Goal: Transaction & Acquisition: Book appointment/travel/reservation

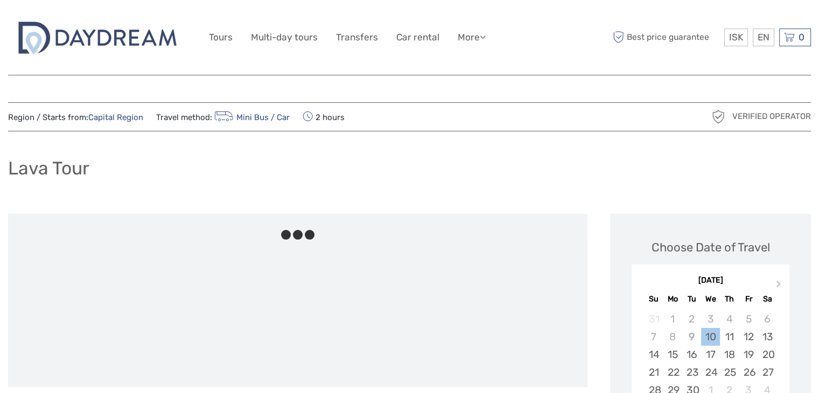
click at [562, 171] on div "Lava Tour" at bounding box center [409, 172] width 803 height 39
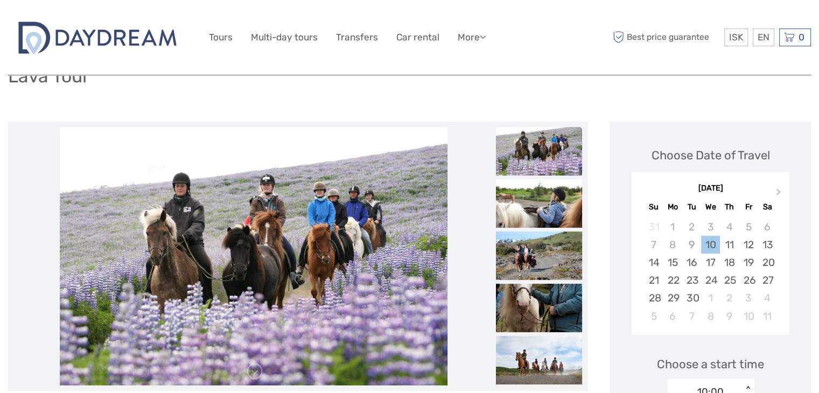
scroll to position [108, 0]
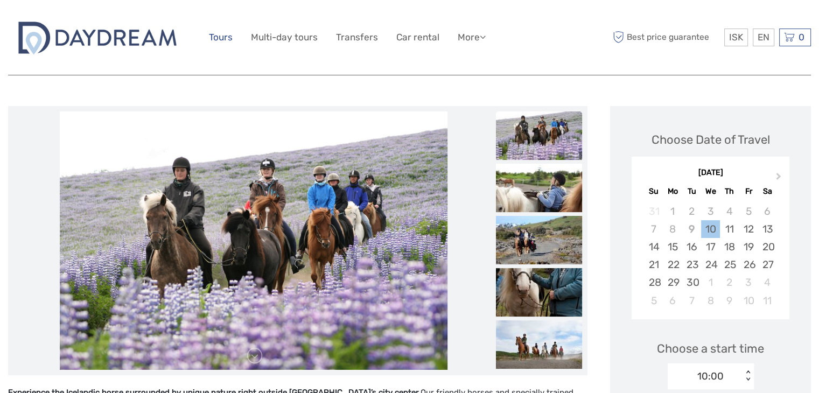
click at [223, 40] on link "Tours" at bounding box center [221, 38] width 24 height 16
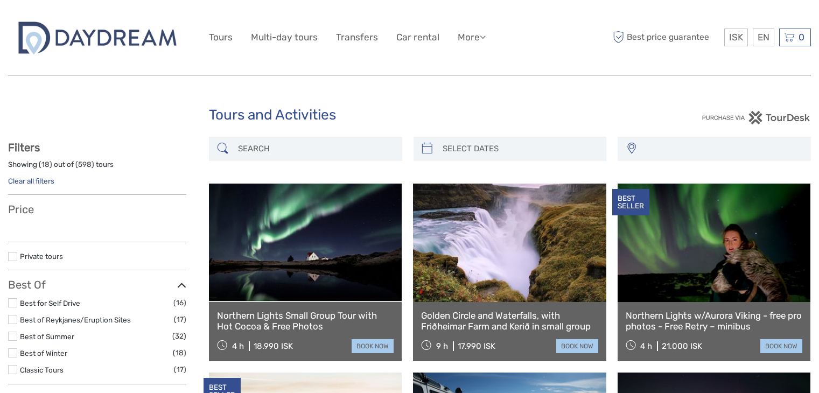
select select
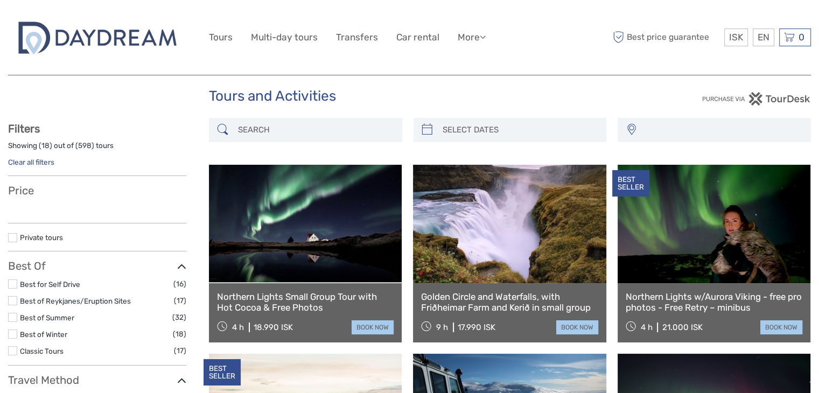
select select
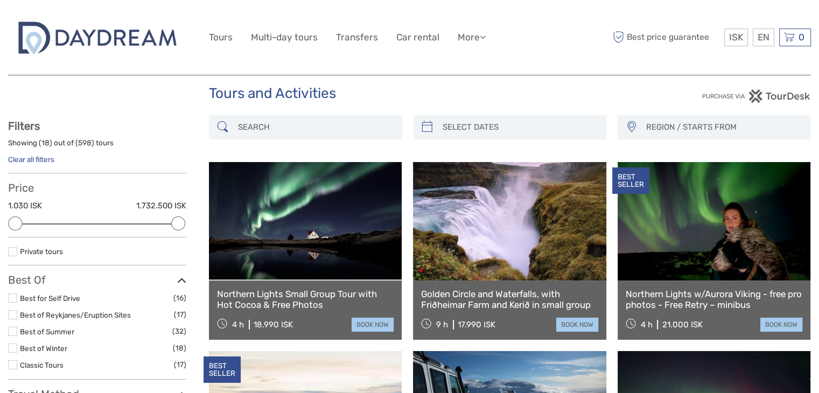
click at [286, 132] on input "search" at bounding box center [315, 127] width 163 height 19
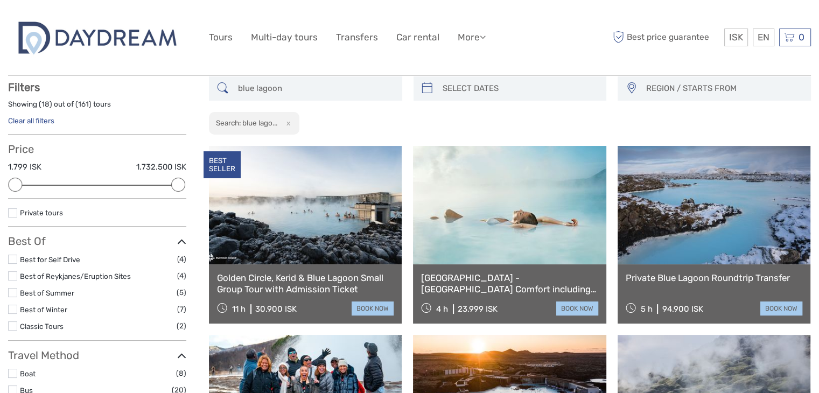
scroll to position [61, 0]
type input "blue lagoon"
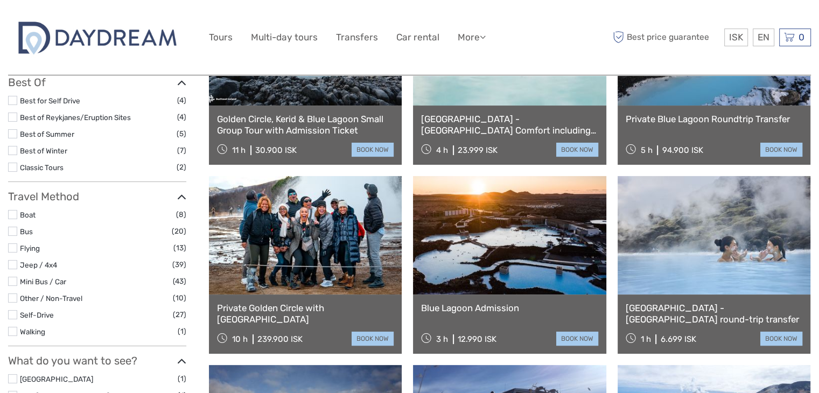
scroll to position [244, 0]
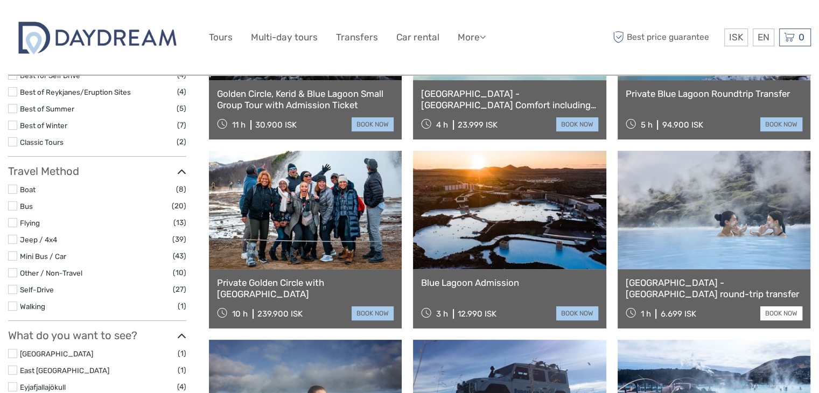
click at [767, 308] on link "book now" at bounding box center [781, 313] width 42 height 14
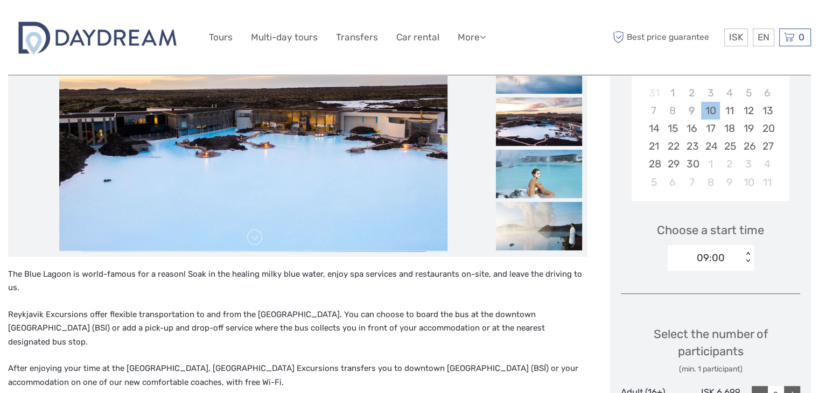
scroll to position [297, 0]
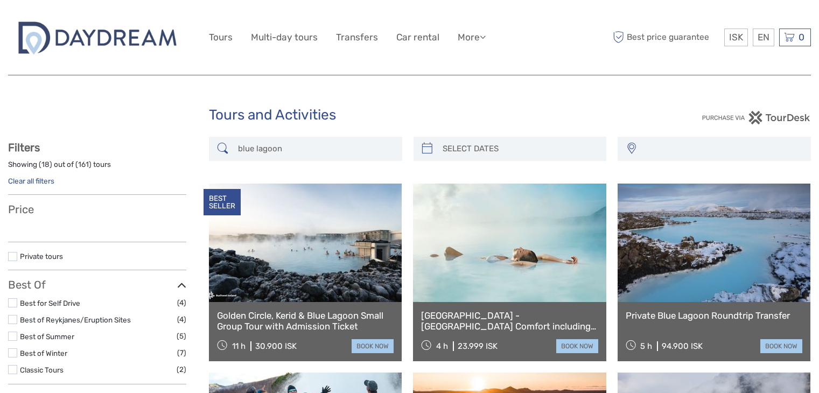
select select
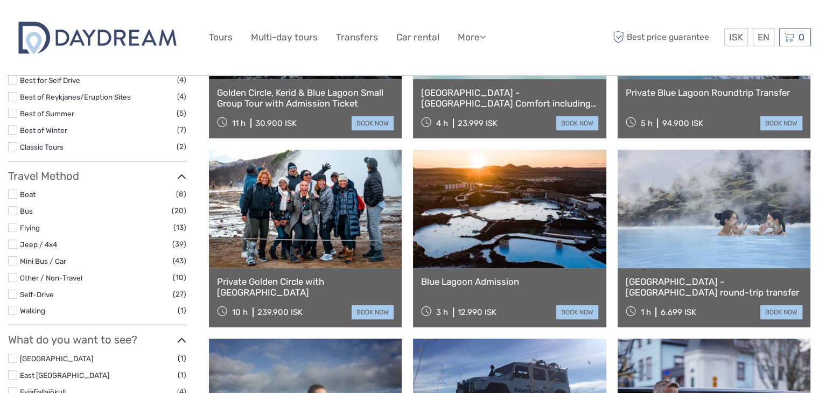
select select
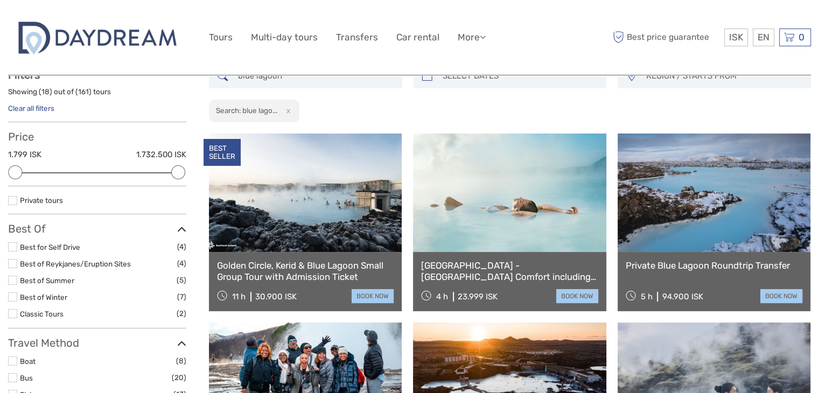
scroll to position [94, 0]
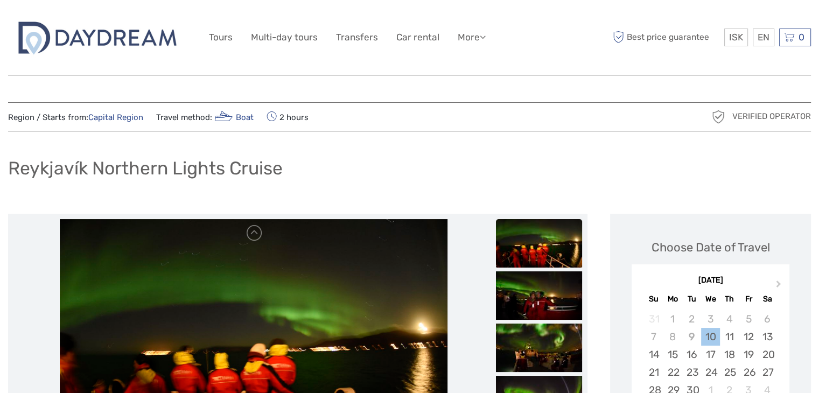
click at [450, 158] on div "Reykjavík Northern Lights Cruise" at bounding box center [409, 172] width 803 height 39
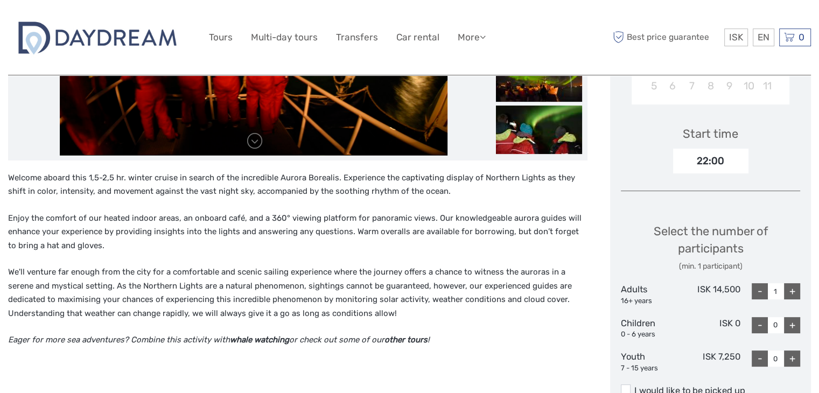
scroll to position [323, 0]
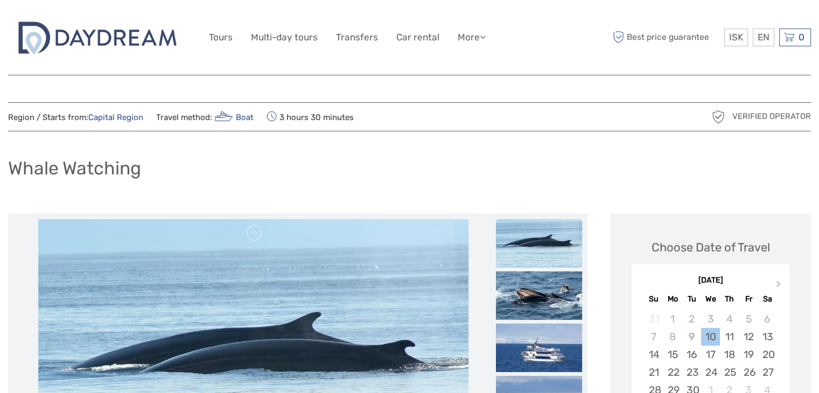
click at [553, 160] on div "Whale Watching" at bounding box center [409, 172] width 803 height 39
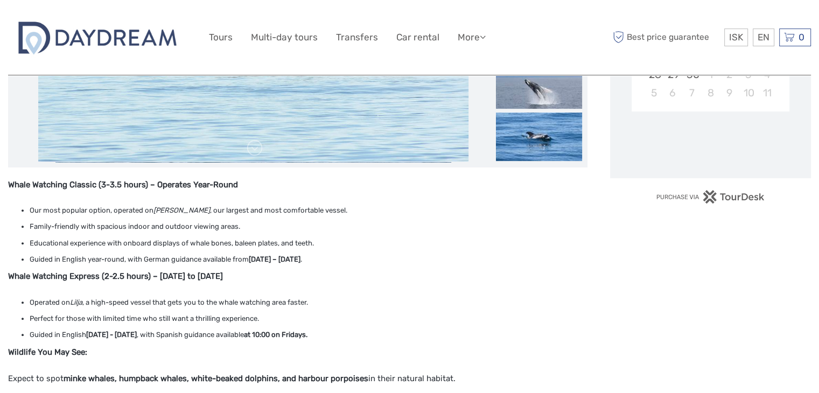
scroll to position [345, 0]
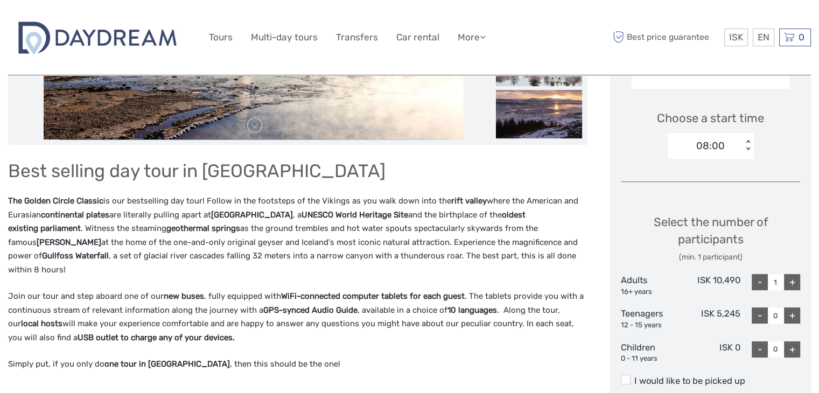
scroll to position [343, 0]
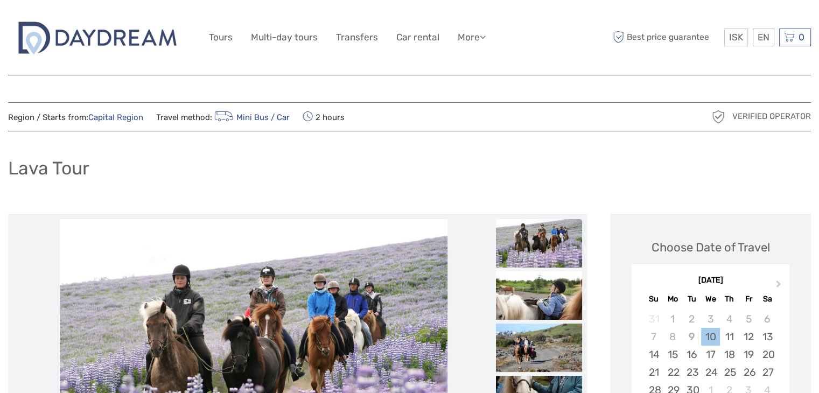
click at [455, 167] on div "Lava Tour" at bounding box center [409, 172] width 803 height 39
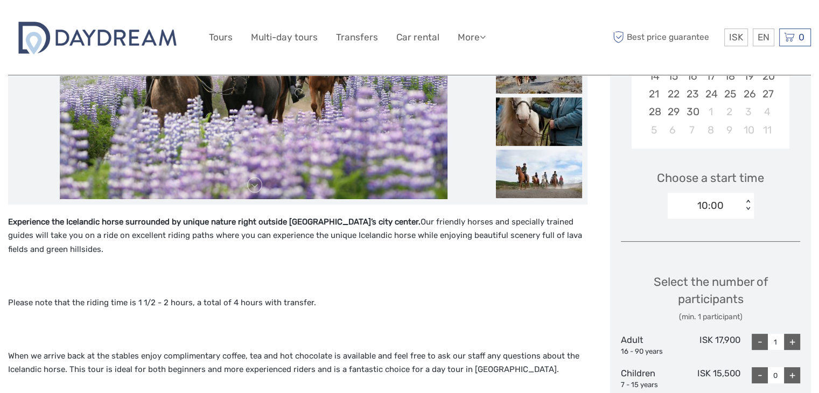
scroll to position [280, 0]
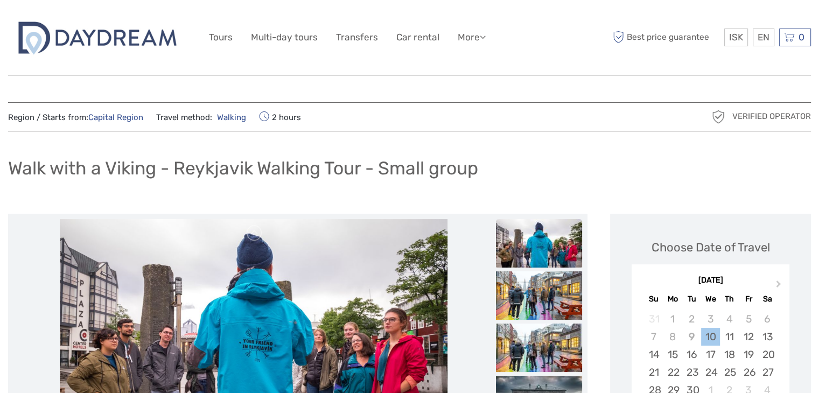
click at [518, 175] on div "Walk with a Viking - Reykjavik Walking Tour - Small group" at bounding box center [409, 172] width 803 height 39
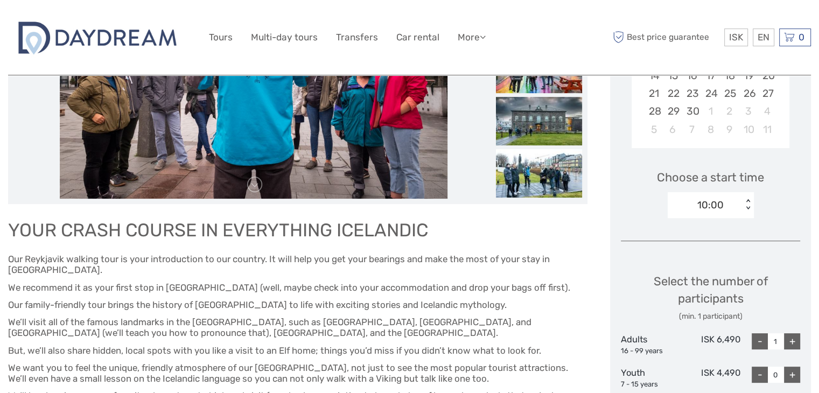
scroll to position [280, 0]
